Goal: Information Seeking & Learning: Learn about a topic

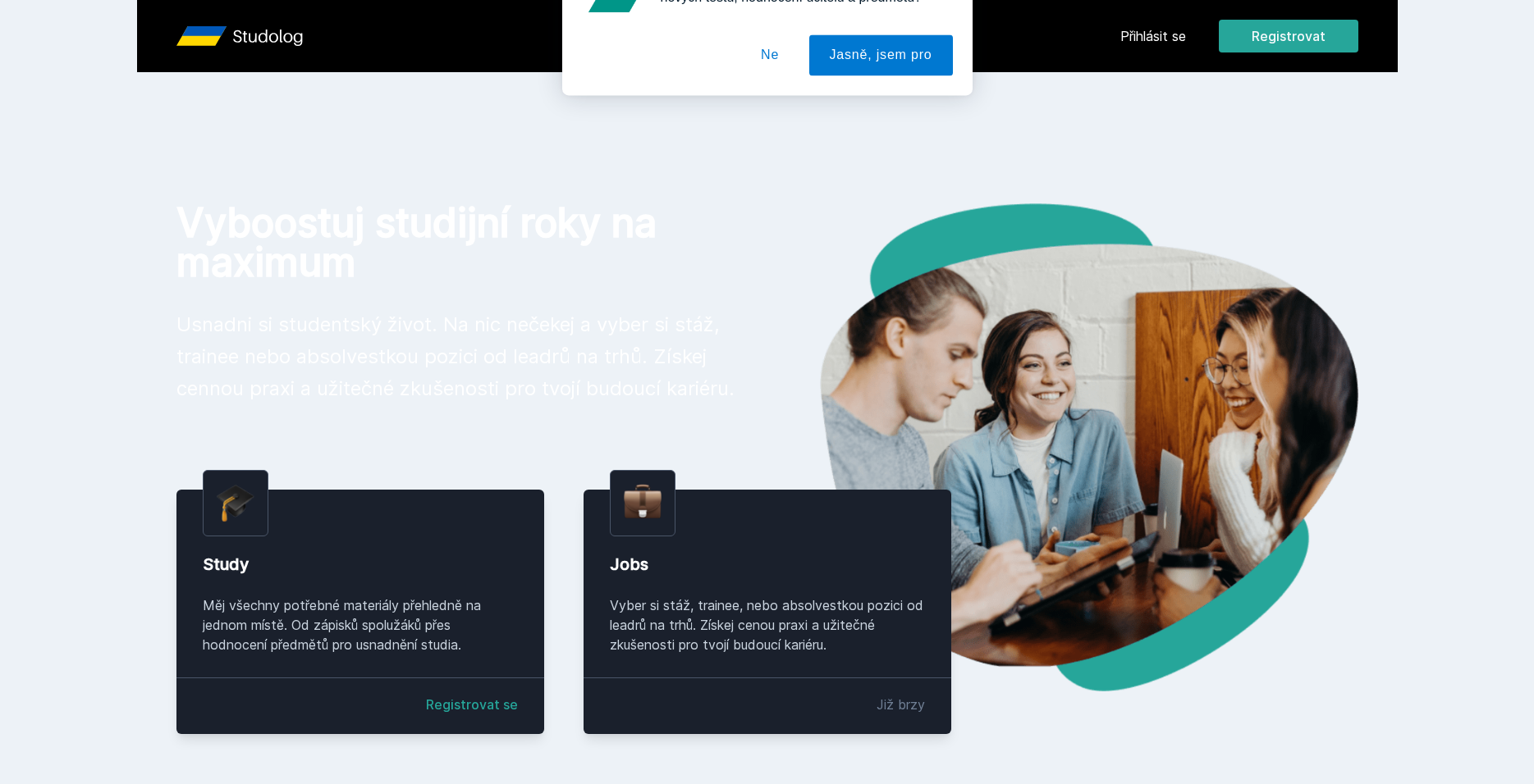
click at [762, 102] on button "Ne" at bounding box center [769, 105] width 59 height 41
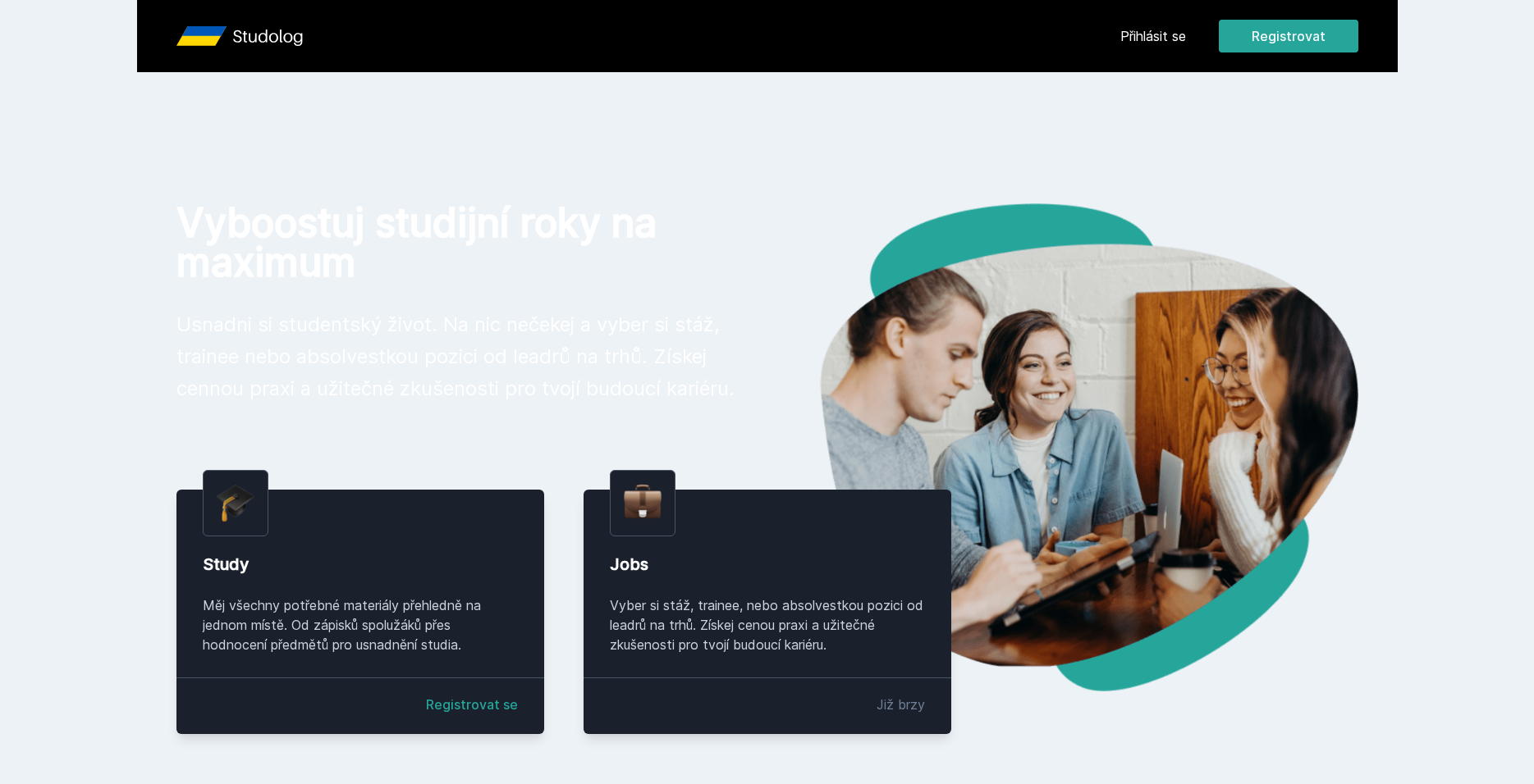
drag, startPoint x: 1189, startPoint y: 25, endPoint x: 1178, endPoint y: 30, distance: 12.1
click at [1188, 25] on div "Přihlásit se Registrovat" at bounding box center [1239, 36] width 238 height 33
click at [1169, 34] on link "Přihlásit se" at bounding box center [1153, 36] width 66 height 19
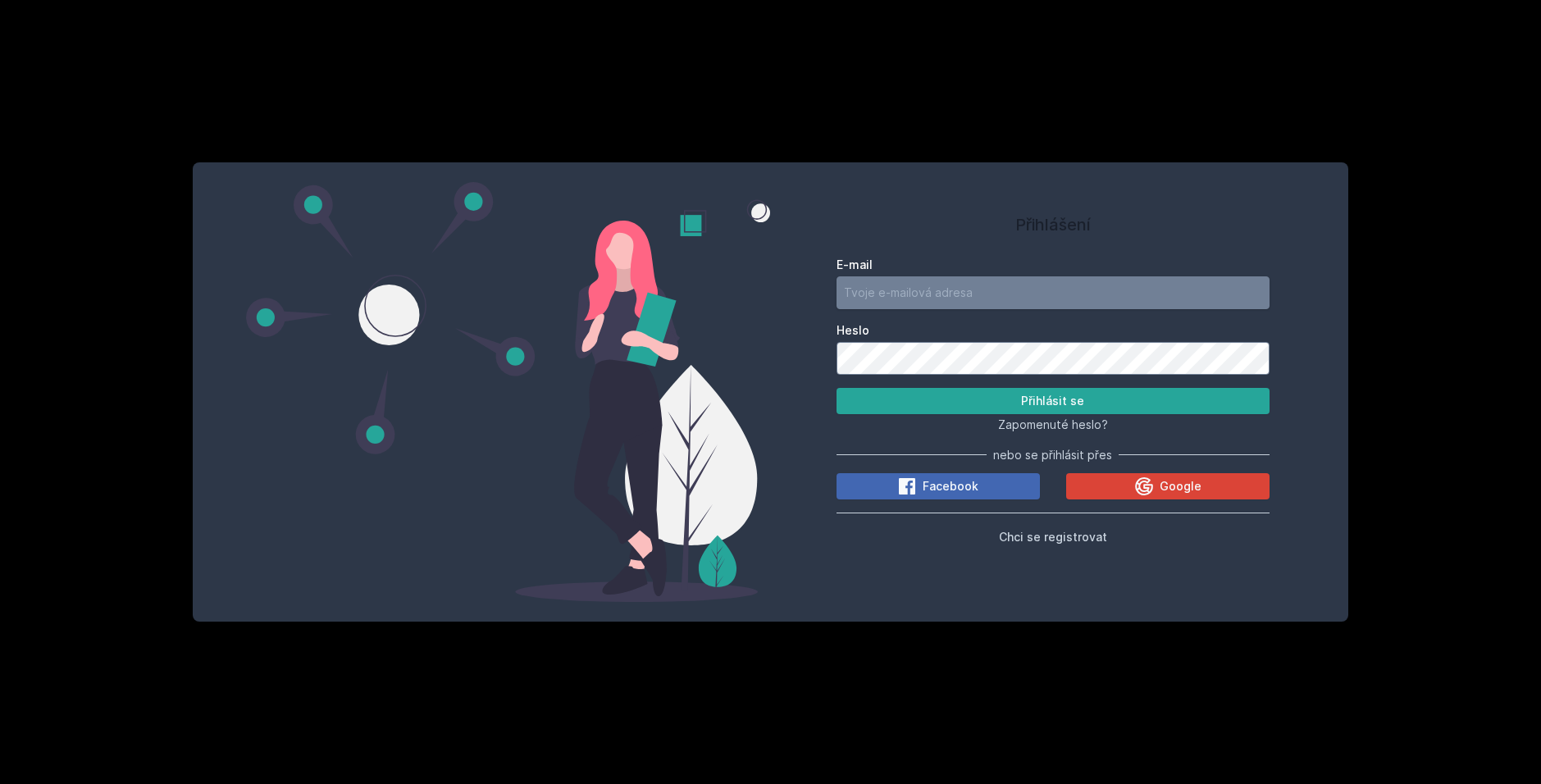
click at [981, 295] on input "E-mail" at bounding box center [1054, 293] width 434 height 33
click at [1090, 489] on button "Google" at bounding box center [1168, 486] width 203 height 26
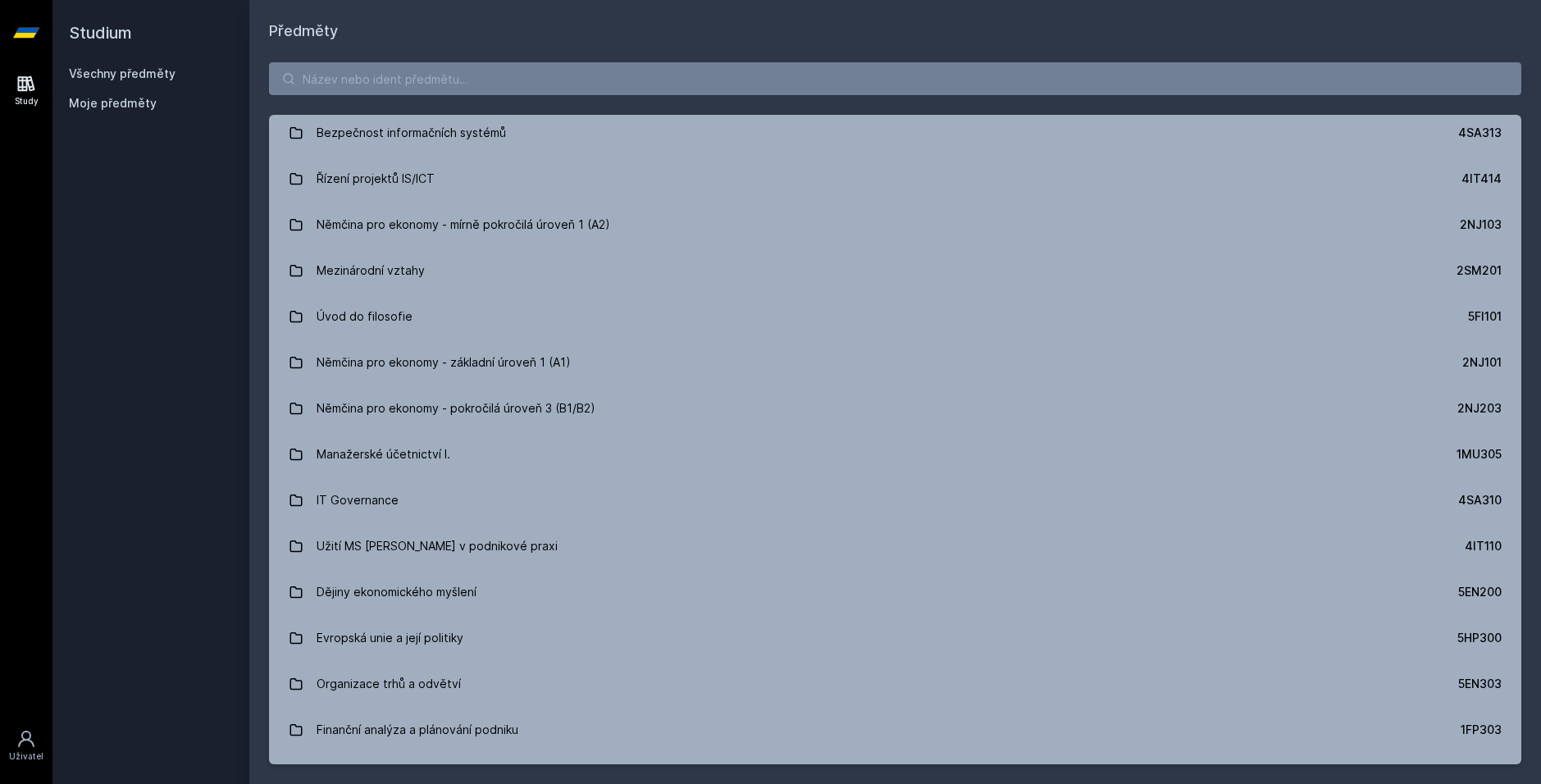
scroll to position [5027, 0]
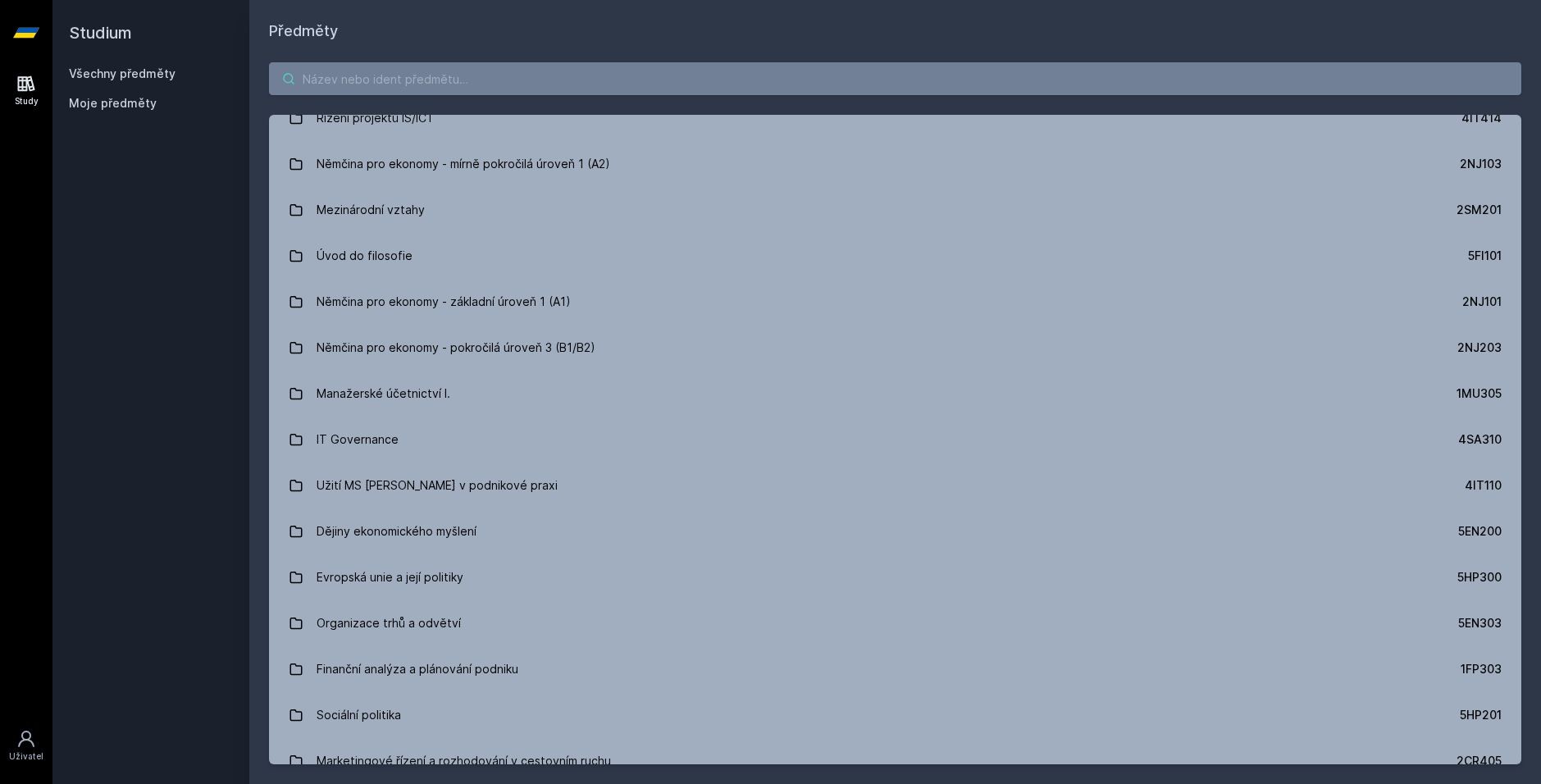
click at [390, 70] on input "search" at bounding box center [895, 78] width 1253 height 33
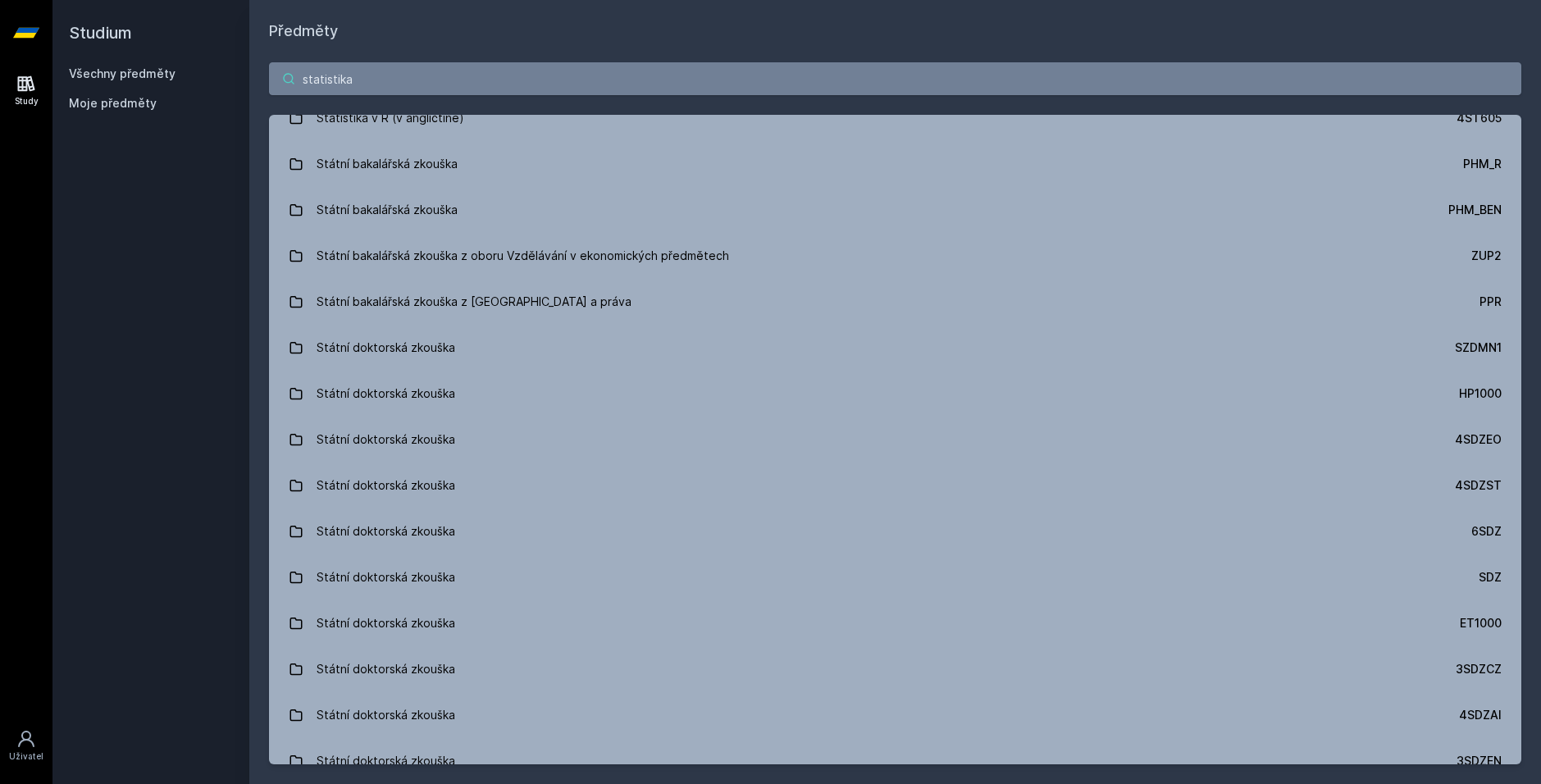
scroll to position [1050, 0]
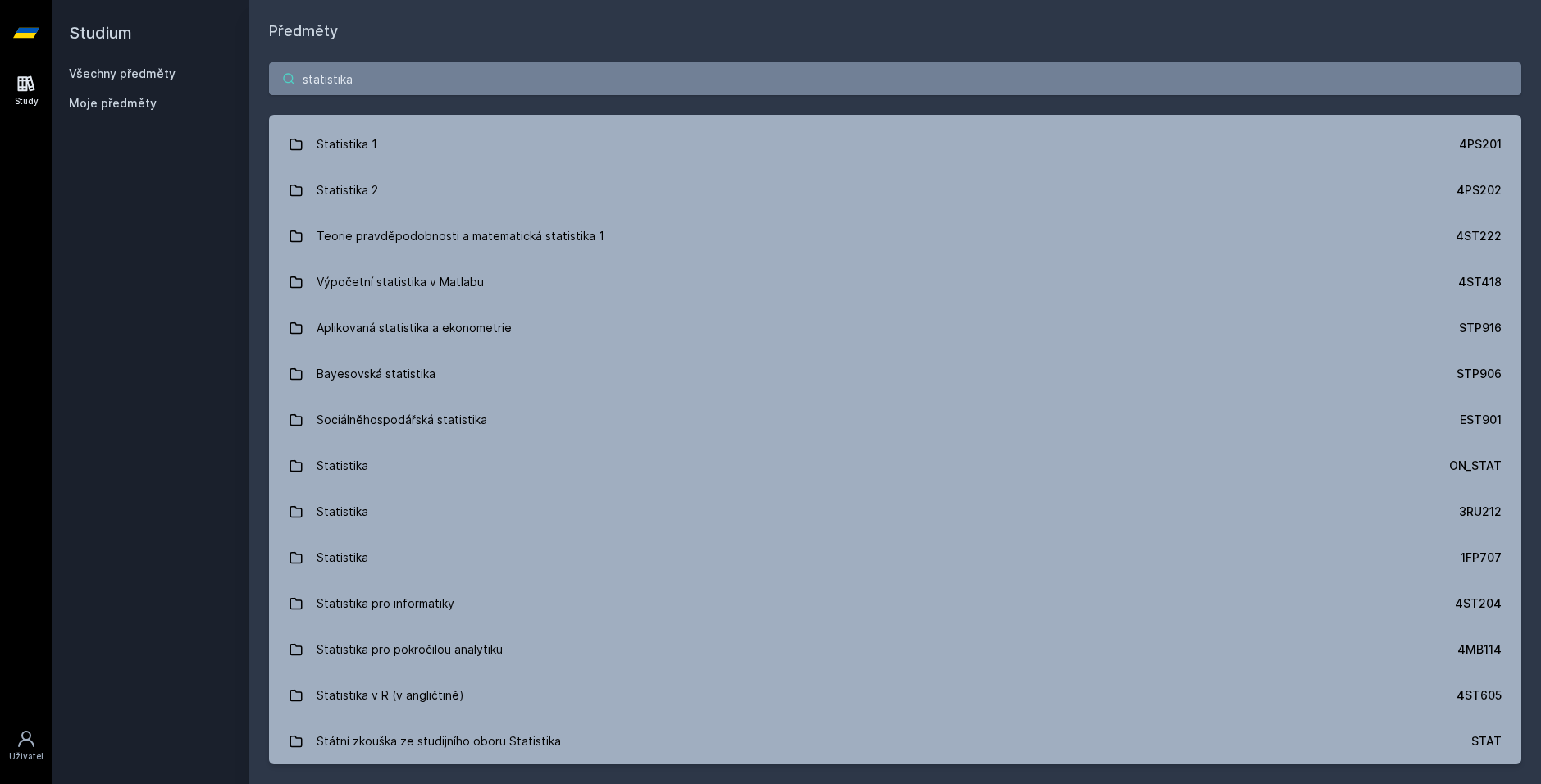
type input "statistika"
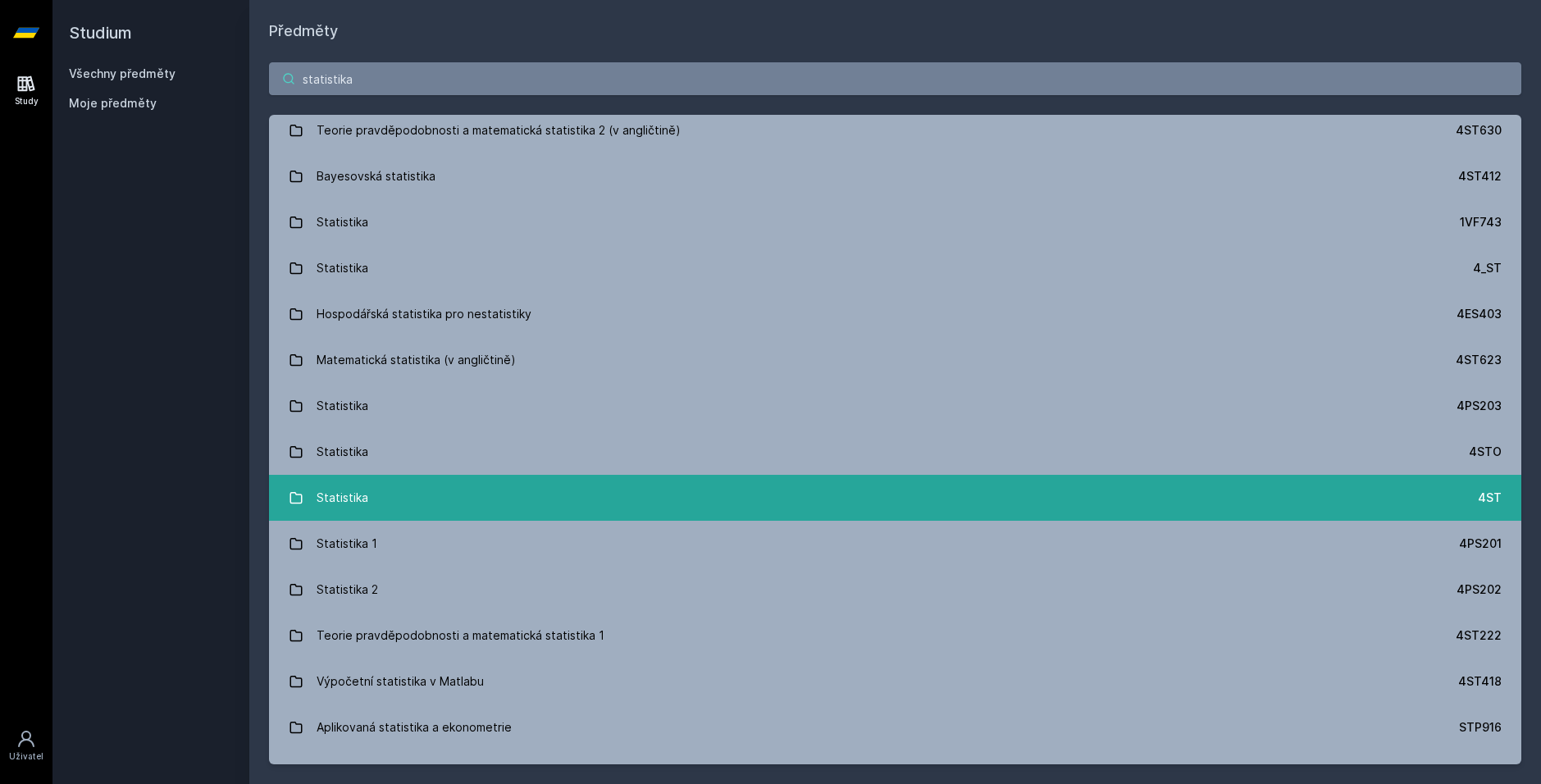
scroll to position [640, 0]
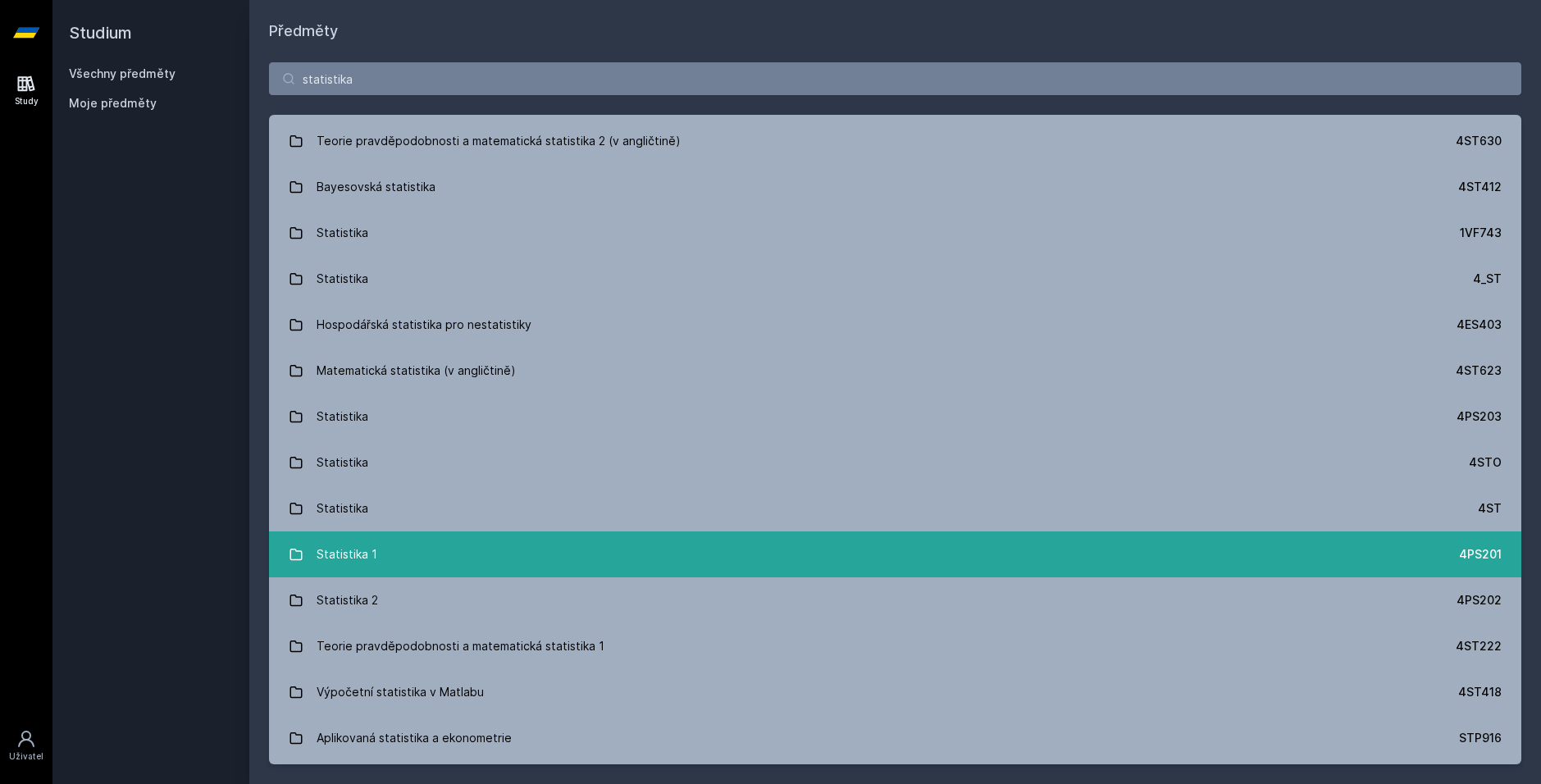
click at [468, 547] on link "Statistika 1 4PS201" at bounding box center [895, 555] width 1253 height 46
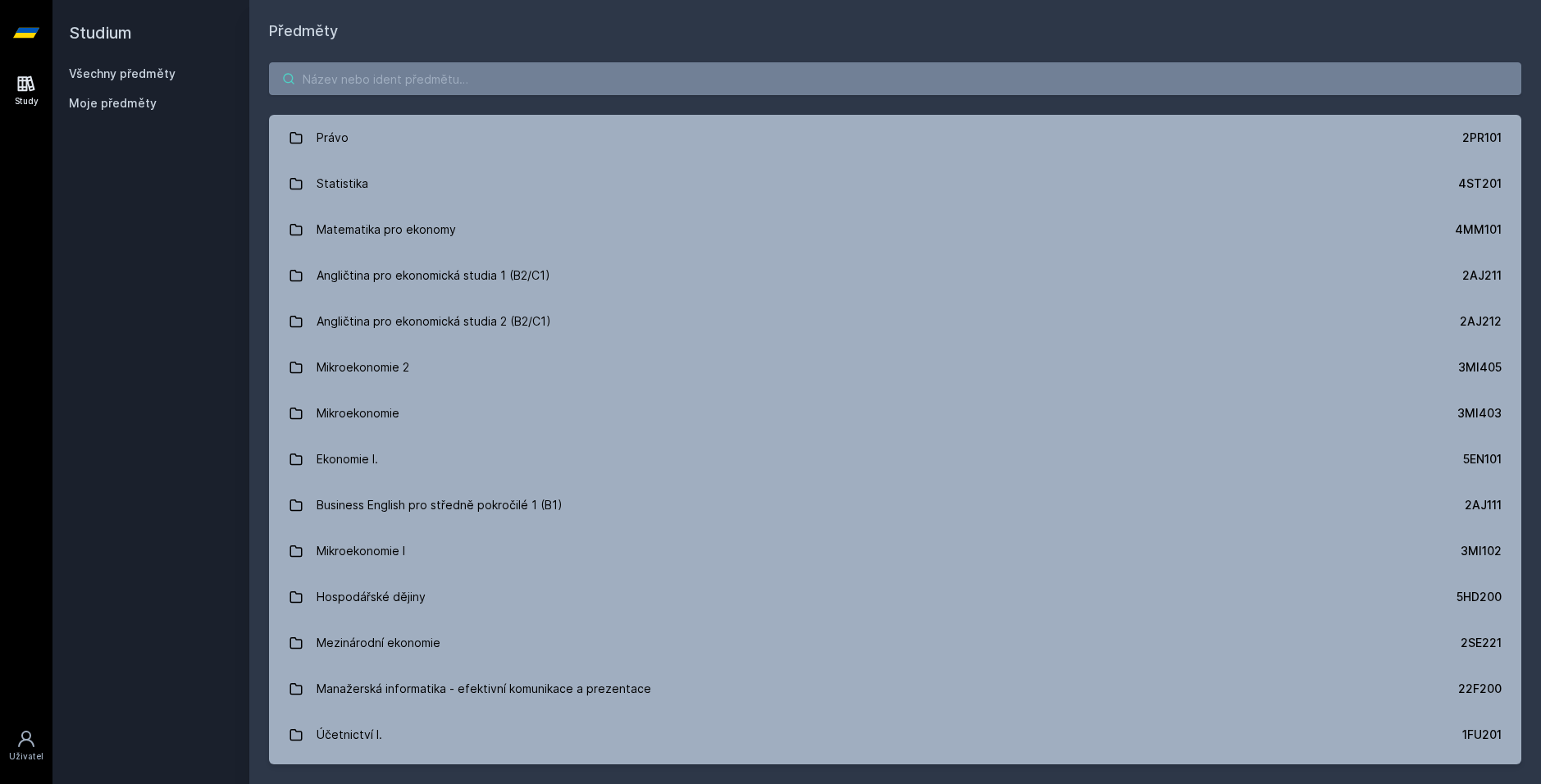
click at [388, 76] on input "search" at bounding box center [895, 78] width 1253 height 33
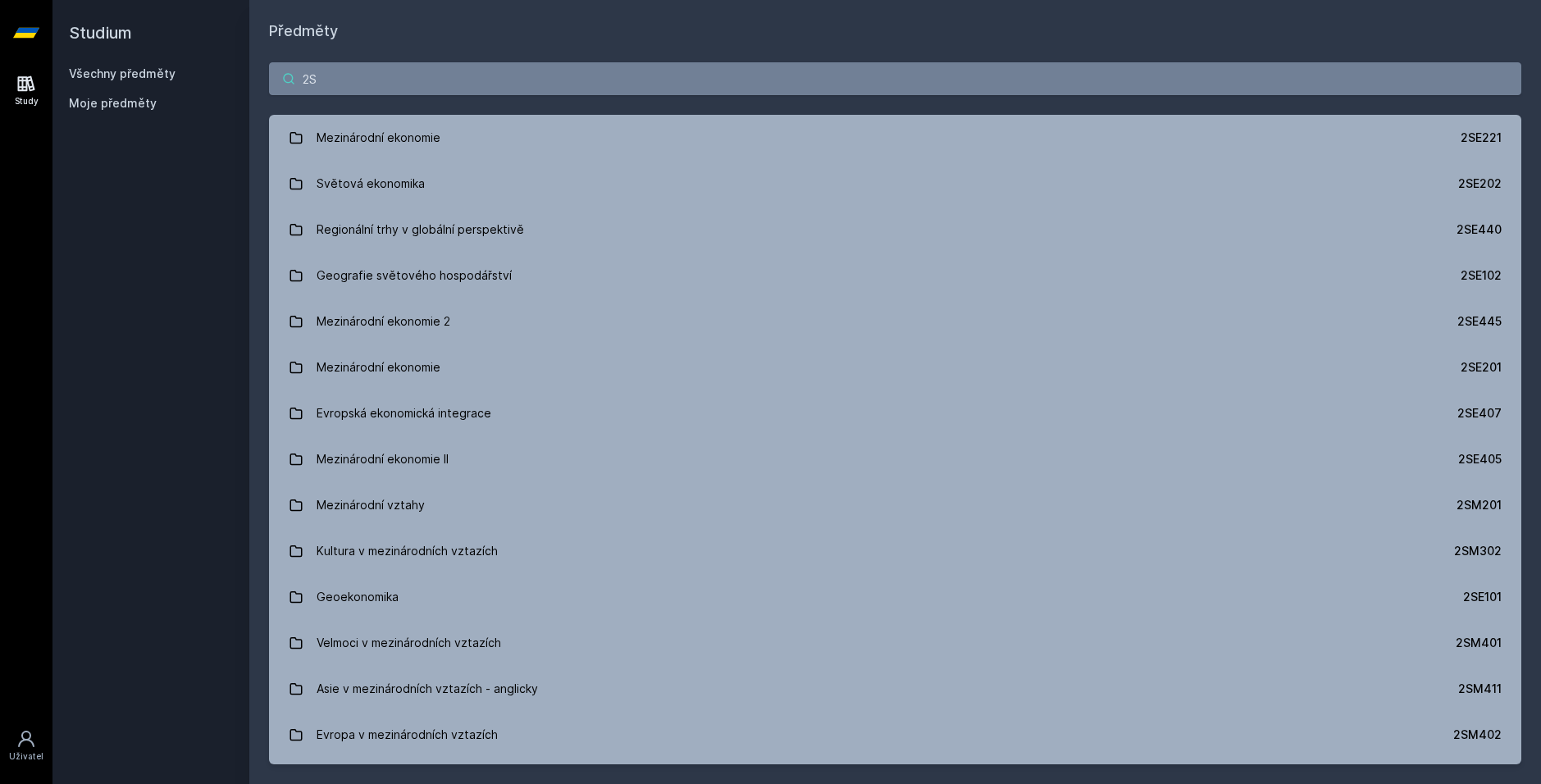
type input "2"
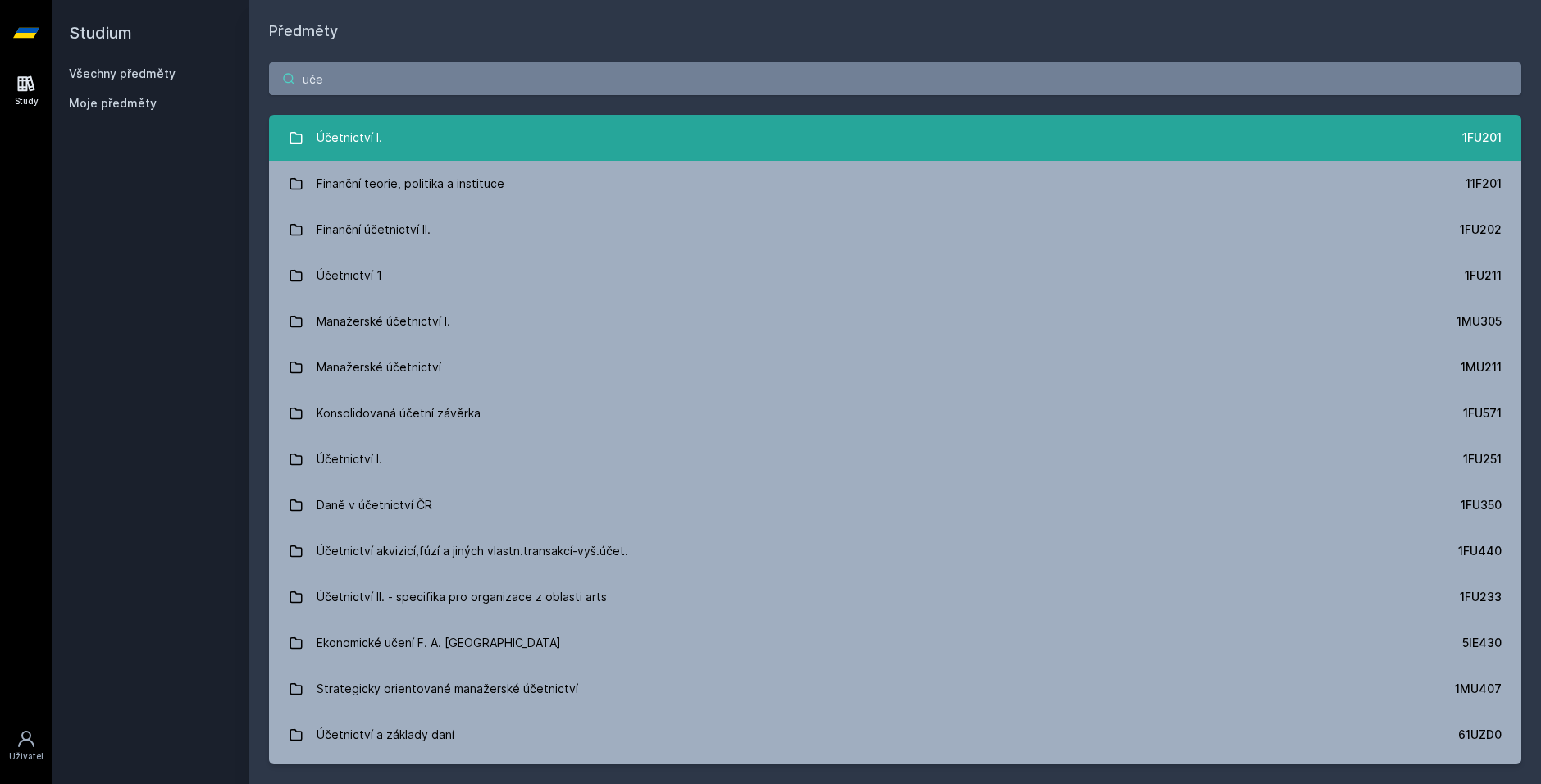
type input "uče"
click at [420, 145] on link "Účetnictví I. 1FU201" at bounding box center [895, 138] width 1253 height 46
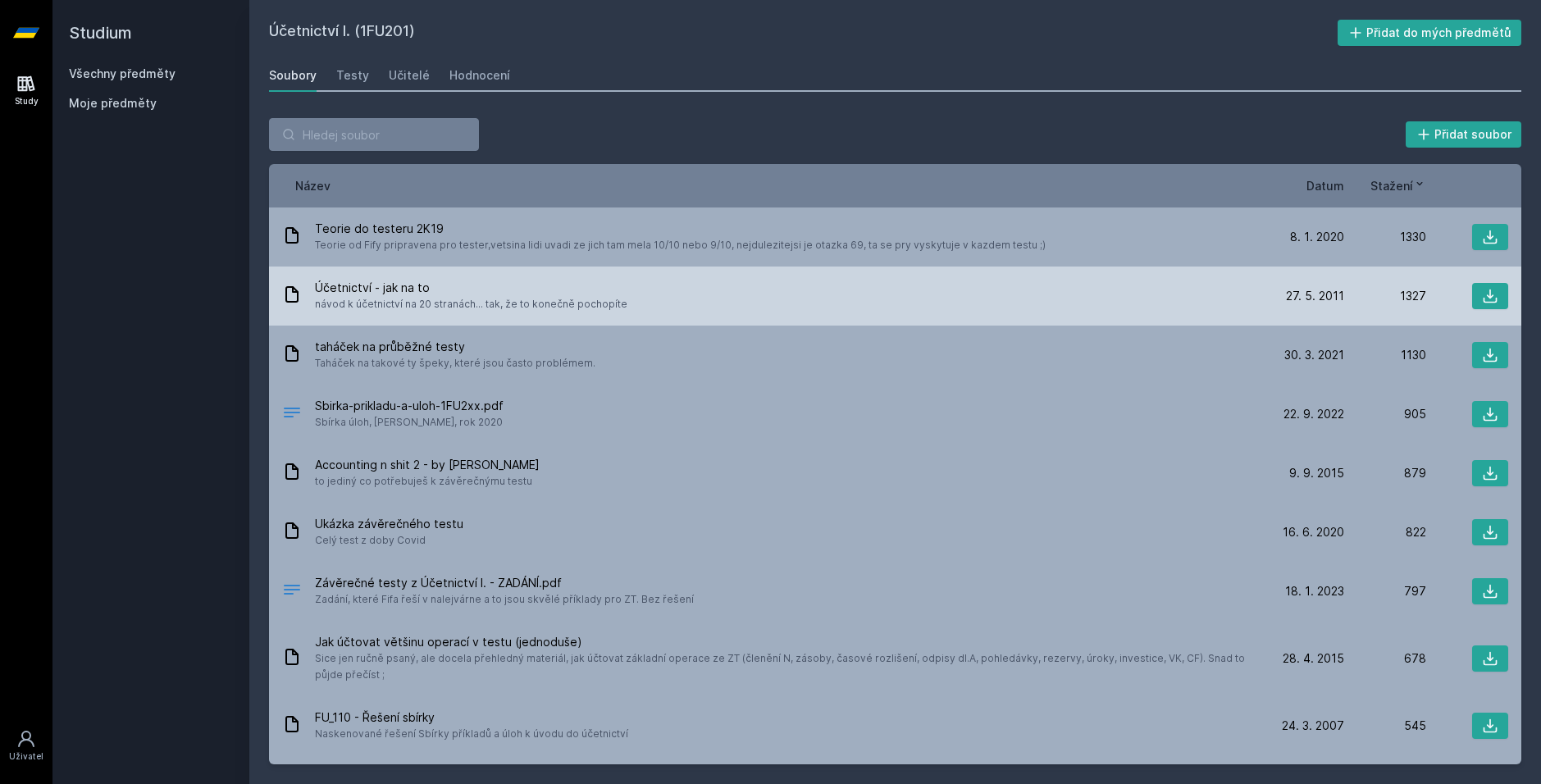
click at [426, 297] on span "návod k účetnictví na 20 stranách... tak, že to konečně pochopíte" at bounding box center [471, 304] width 312 height 16
click at [409, 290] on span "Účetnictví - jak na to" at bounding box center [471, 287] width 312 height 16
click at [1483, 291] on icon at bounding box center [1490, 296] width 16 height 16
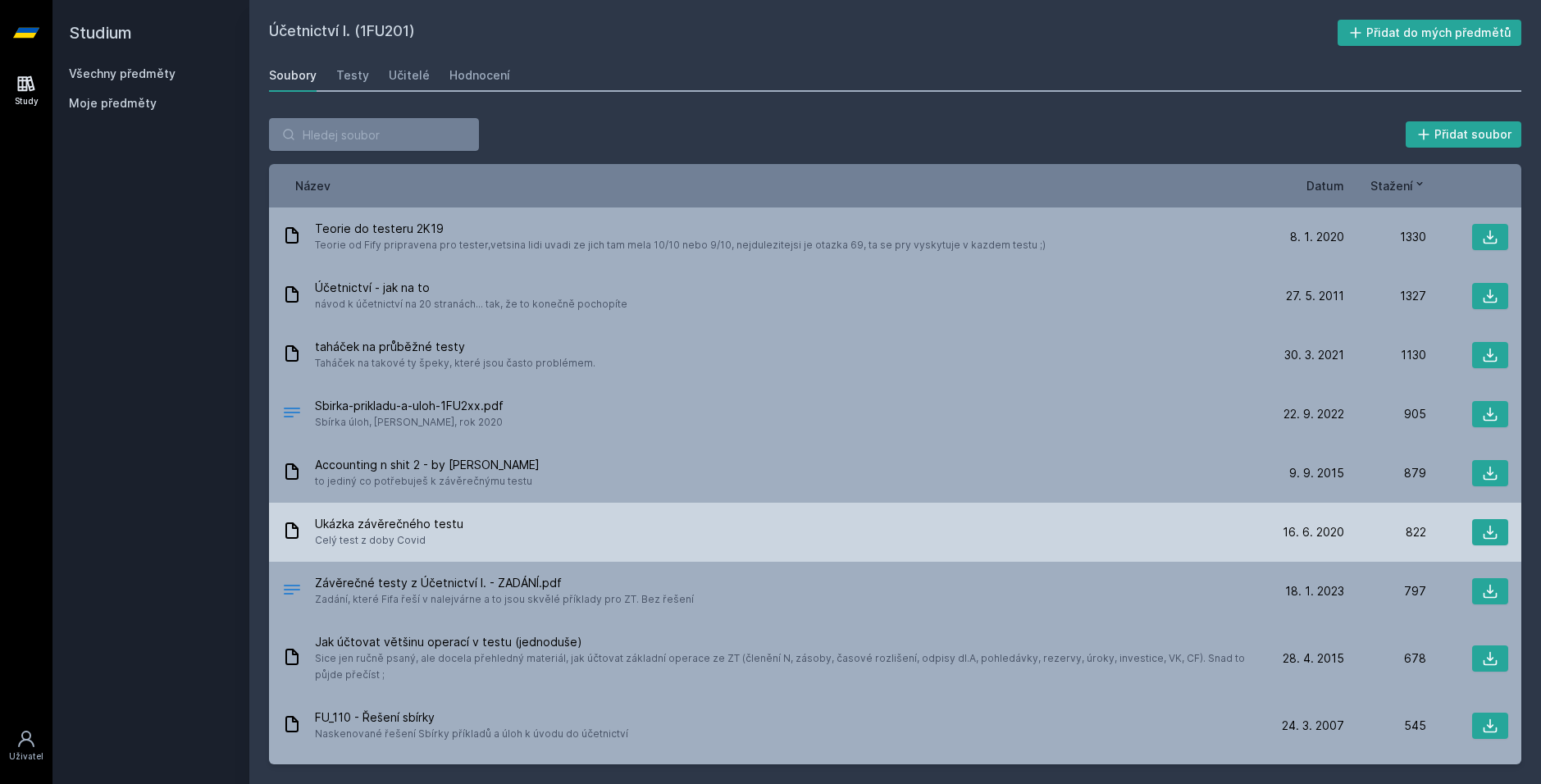
click at [512, 544] on div "Ukázka závěrečného testu Celý test z doby Covid" at bounding box center [772, 533] width 980 height 33
click at [1487, 537] on icon at bounding box center [1490, 532] width 16 height 16
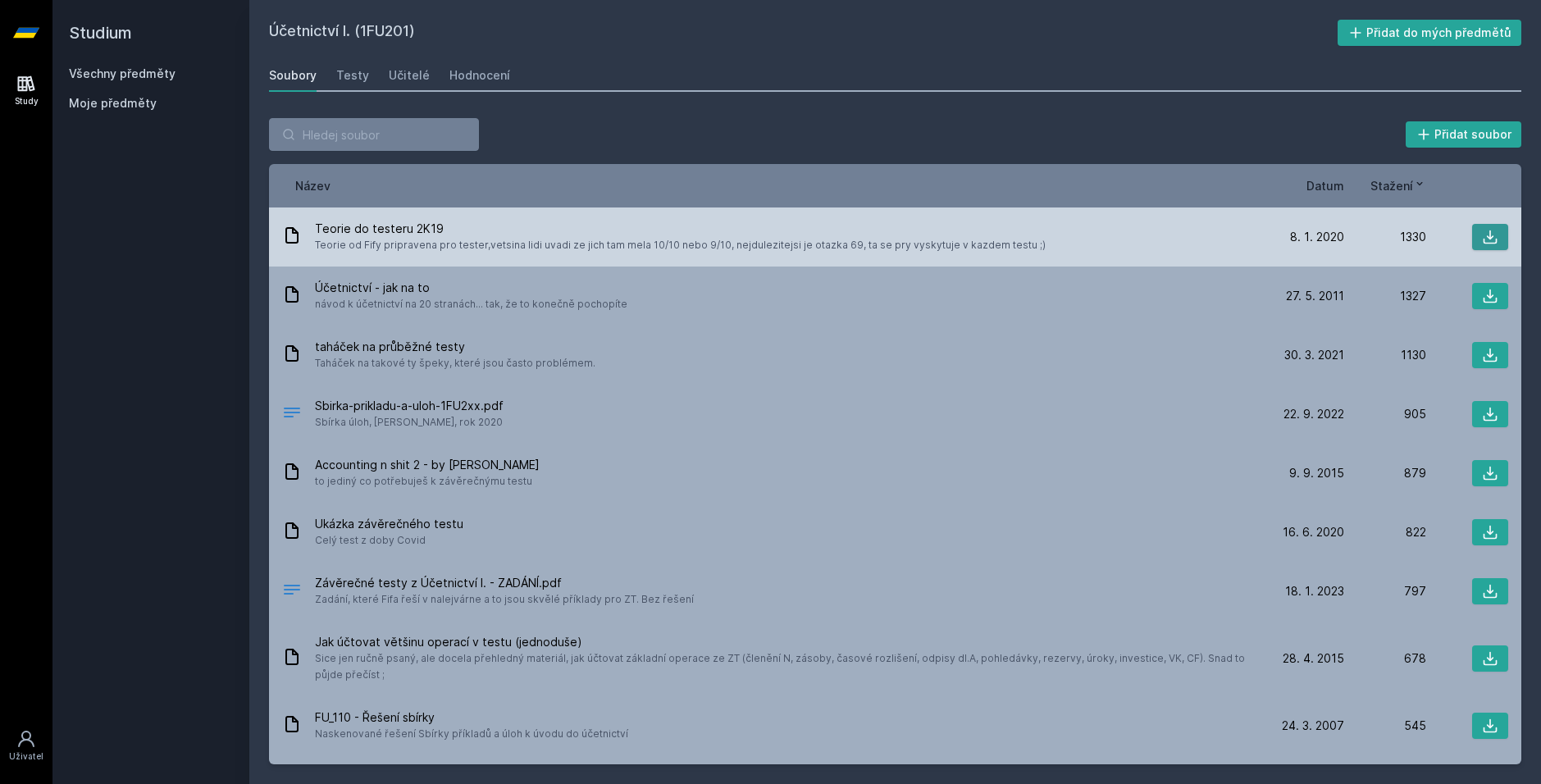
click at [1482, 234] on icon at bounding box center [1490, 237] width 16 height 16
